Goal: Information Seeking & Learning: Check status

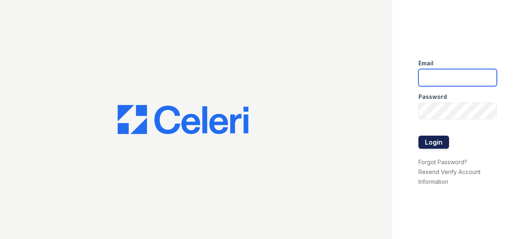
type input "[EMAIL_ADDRESS][DOMAIN_NAME]"
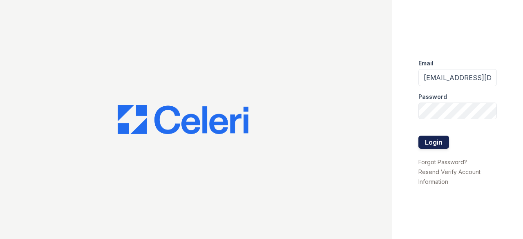
click at [436, 145] on button "Login" at bounding box center [433, 142] width 31 height 13
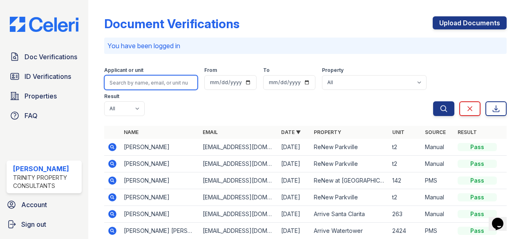
click at [126, 82] on input "search" at bounding box center [150, 82] width 93 height 15
type input "watkins"
click at [433, 101] on button "Search" at bounding box center [443, 108] width 21 height 15
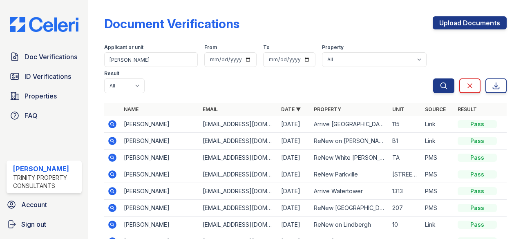
click at [112, 140] on icon at bounding box center [112, 140] width 2 height 2
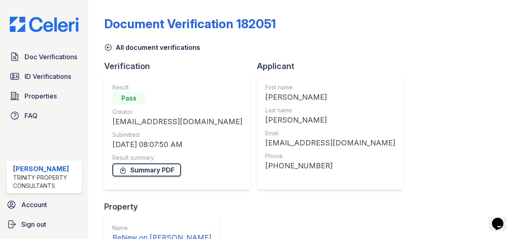
click at [166, 167] on link "Summary PDF" at bounding box center [146, 169] width 69 height 13
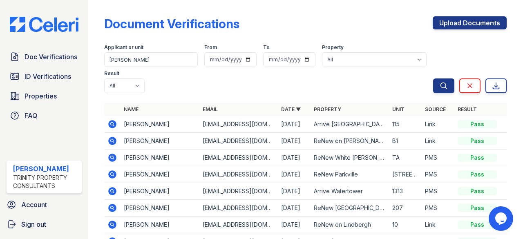
click at [157, 47] on div "Applicant or unit" at bounding box center [150, 48] width 93 height 8
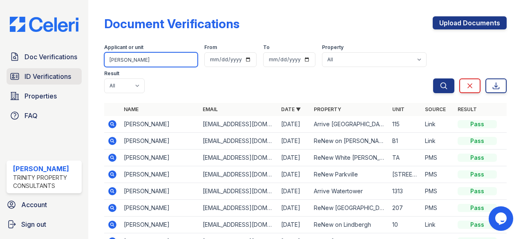
drag, startPoint x: 154, startPoint y: 57, endPoint x: 78, endPoint y: 69, distance: 76.0
click at [78, 69] on div "Doc Verifications ID Verifications Properties FAQ Emilly Alfieri Trinity Proper…" at bounding box center [261, 119] width 523 height 239
type input "jala johnson"
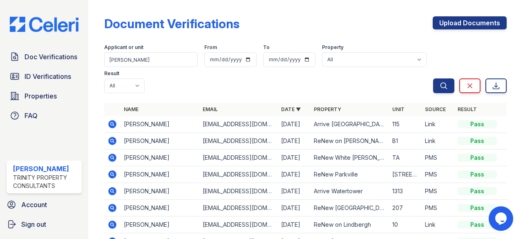
click at [440, 78] on div "Search Clear Export" at bounding box center [469, 67] width 73 height 52
click at [439, 85] on icon "submit" at bounding box center [443, 86] width 8 height 8
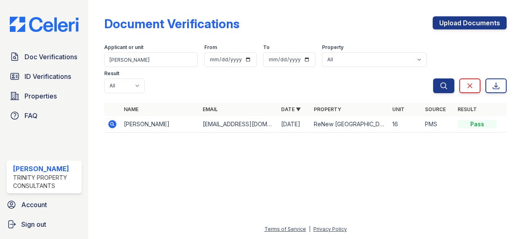
click at [110, 128] on icon at bounding box center [112, 124] width 10 height 10
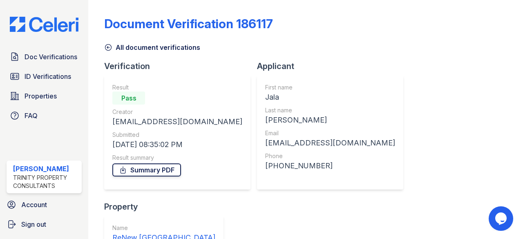
click at [161, 166] on link "Summary PDF" at bounding box center [146, 169] width 69 height 13
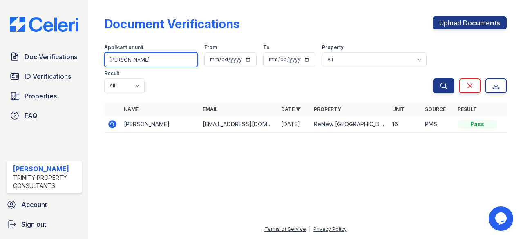
drag, startPoint x: 166, startPoint y: 56, endPoint x: 24, endPoint y: 65, distance: 142.4
click at [24, 65] on div "Doc Verifications ID Verifications Properties FAQ [PERSON_NAME] Trinity Propert…" at bounding box center [261, 119] width 523 height 239
type input "niyema"
click at [433, 78] on button "Search" at bounding box center [443, 85] width 21 height 15
